Goal: Find contact information: Find contact information

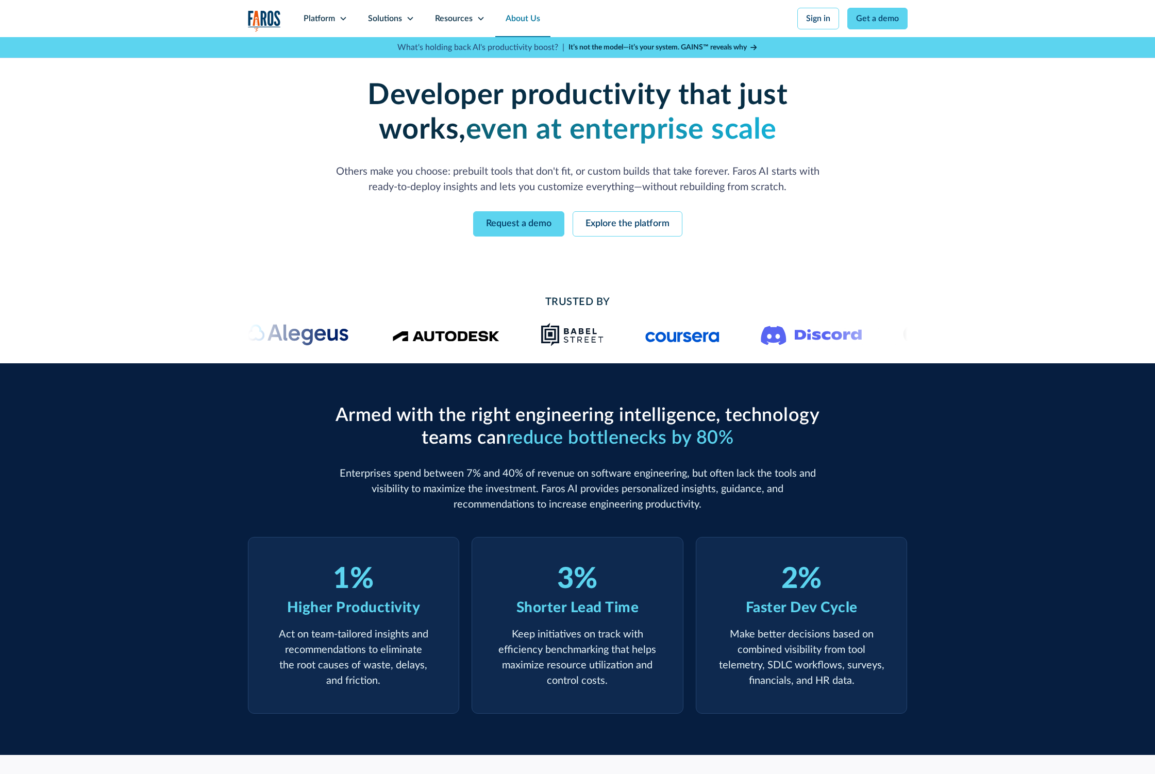
click at [530, 18] on link "About Us" at bounding box center [522, 18] width 55 height 37
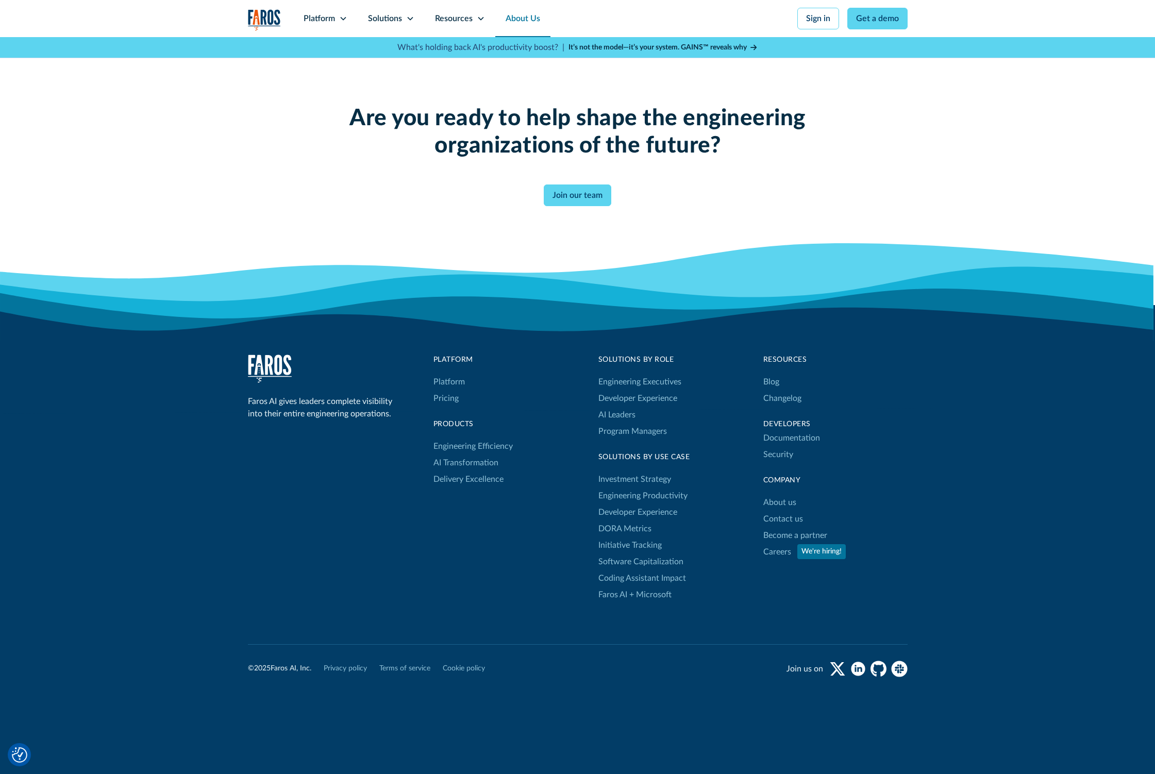
scroll to position [2622, 0]
click at [410, 671] on link "Terms of service" at bounding box center [404, 669] width 51 height 11
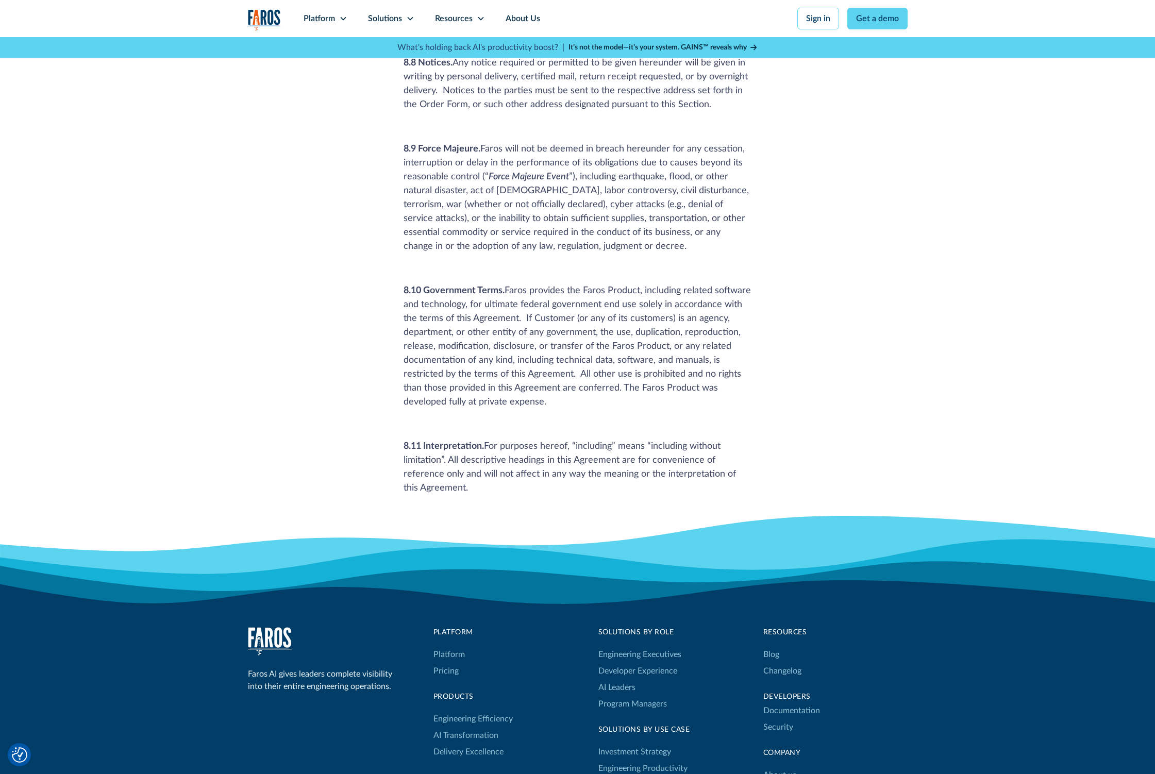
scroll to position [6220, 0]
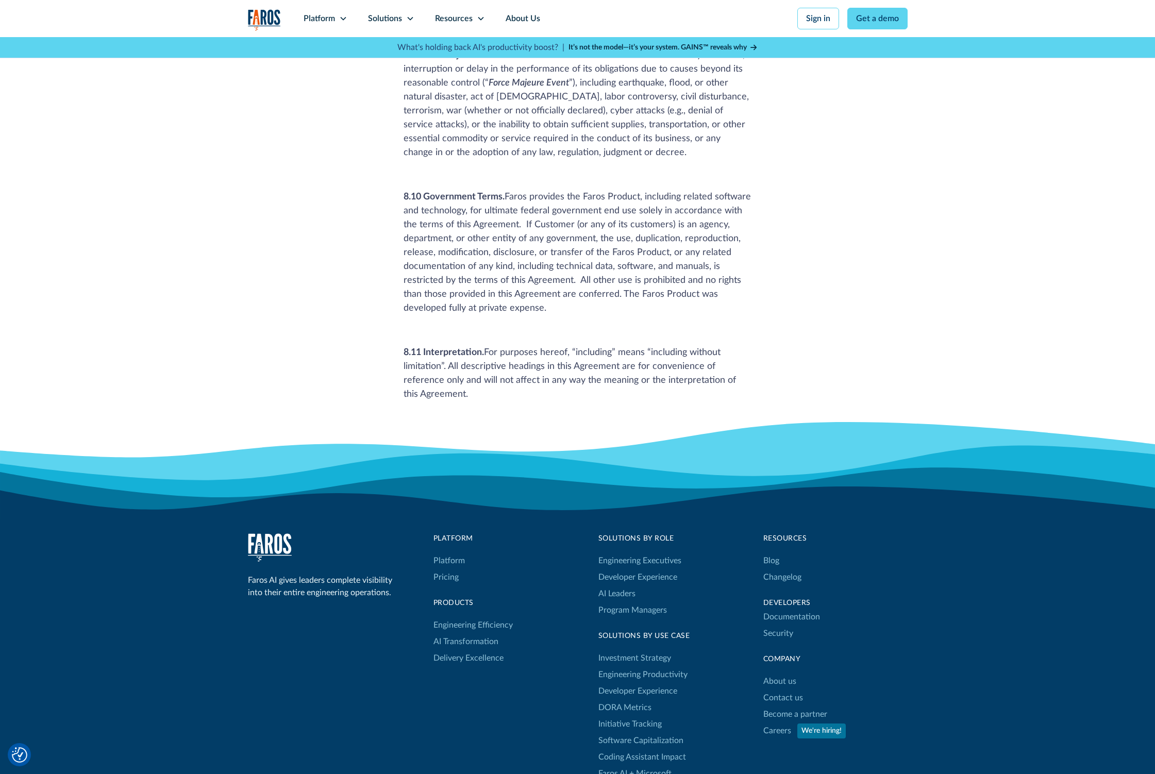
click at [370, 623] on div "Faros AI gives leaders complete visibility into their entire engineering operat…" at bounding box center [578, 679] width 660 height 290
click at [789, 690] on link "Contact us" at bounding box center [784, 698] width 40 height 16
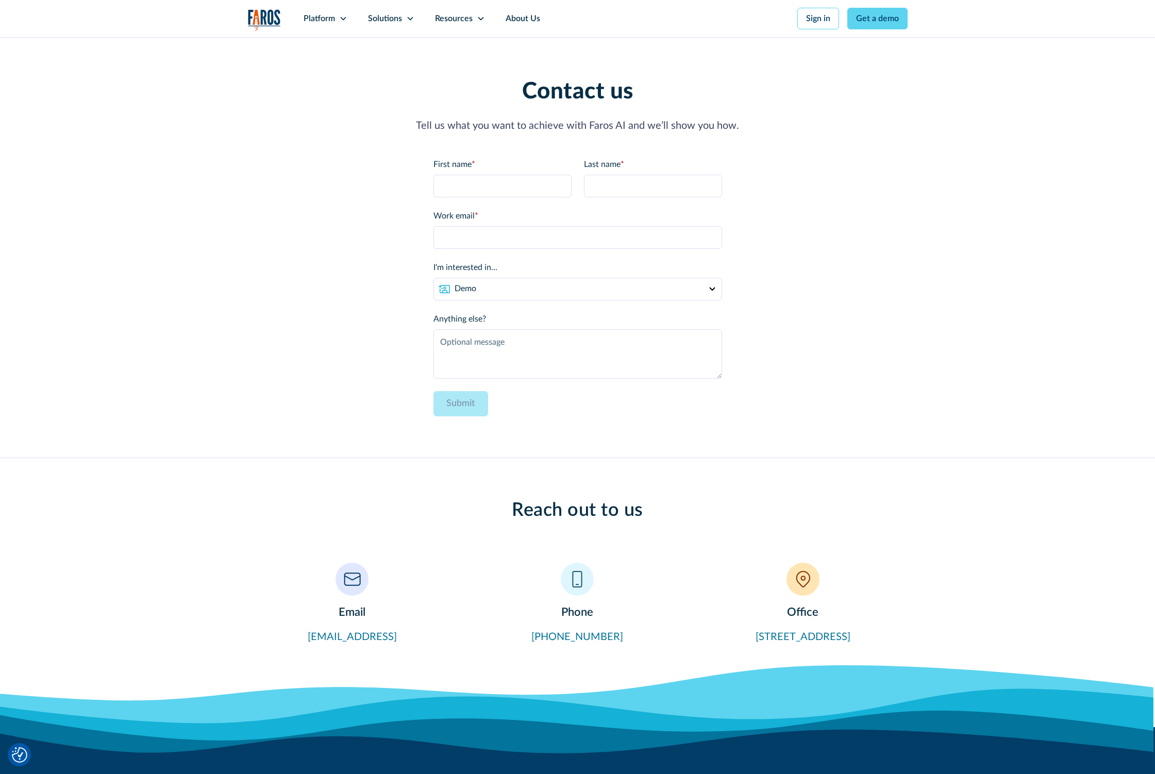
scroll to position [424, 0]
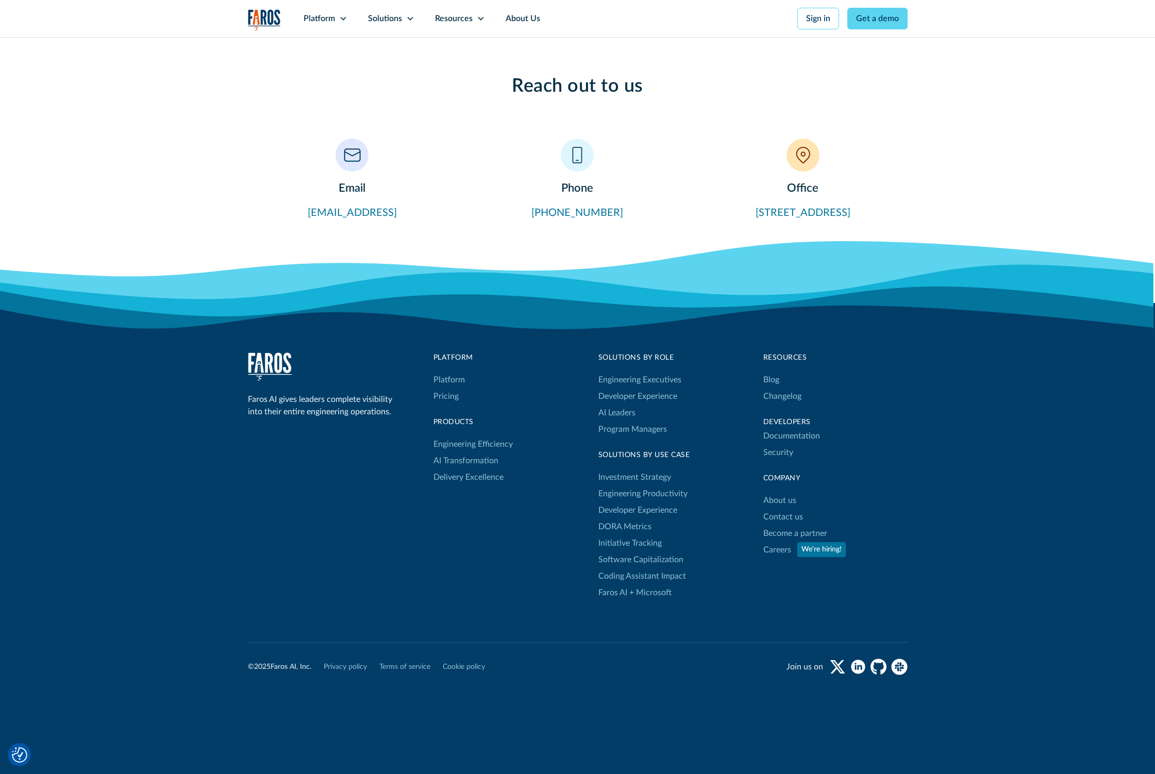
copy link "302 8th Ave, San Mateo, CA 94401"
drag, startPoint x: 841, startPoint y: 213, endPoint x: 717, endPoint y: 218, distance: 124.3
click at [717, 218] on div "Office 302 8th Ave, San Mateo, CA 94401" at bounding box center [803, 180] width 209 height 82
